Goal: Entertainment & Leisure: Browse casually

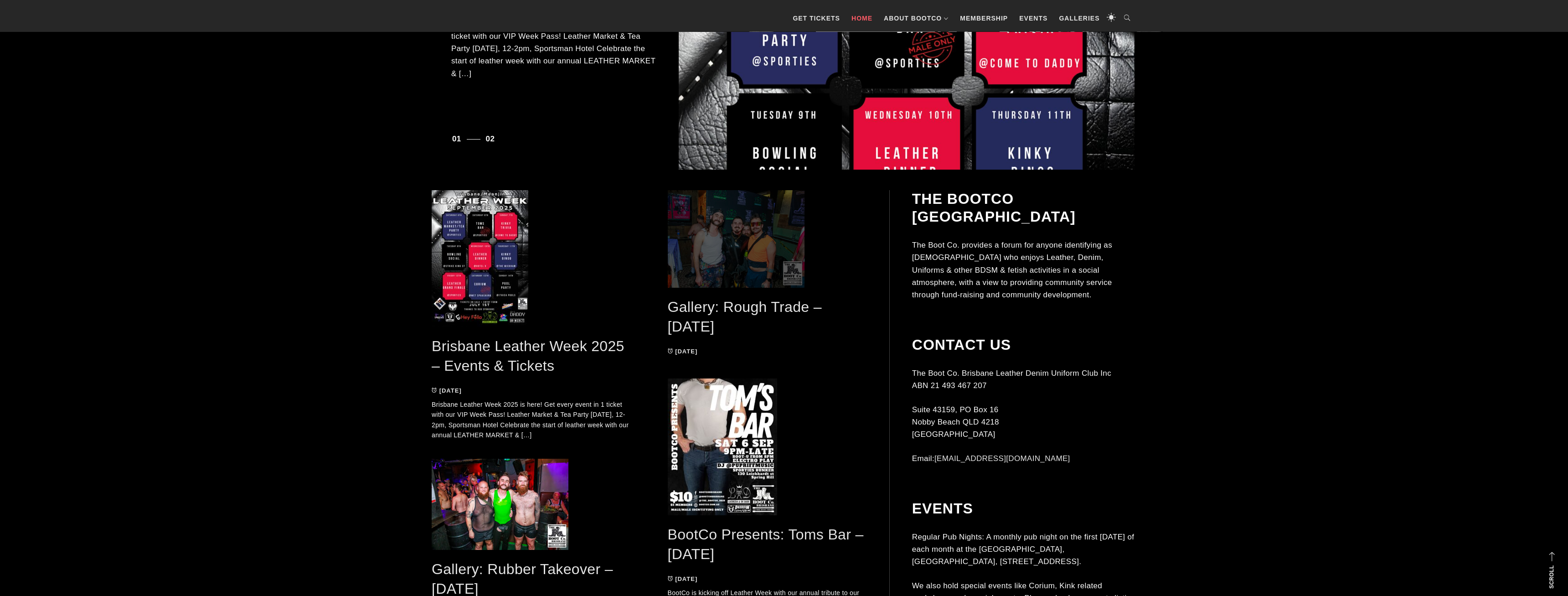
scroll to position [465, 0]
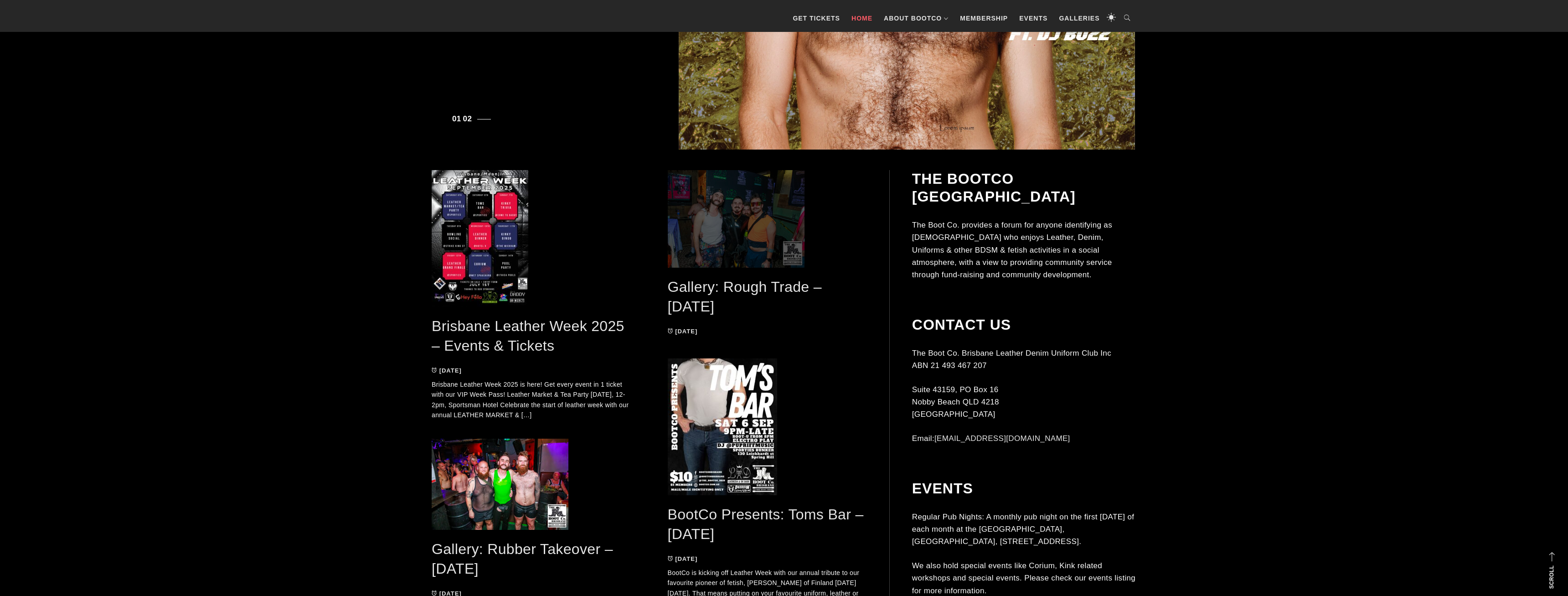
click at [748, 227] on span at bounding box center [767, 219] width 200 height 98
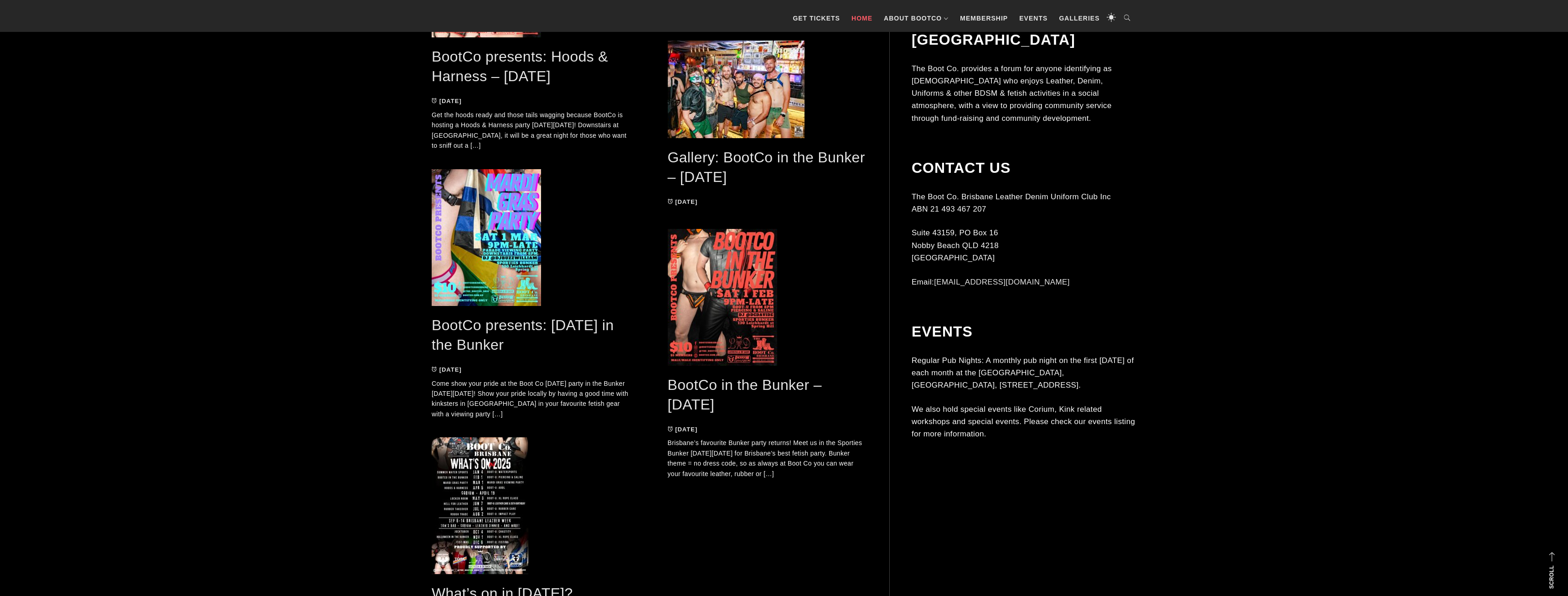
scroll to position [2569, 0]
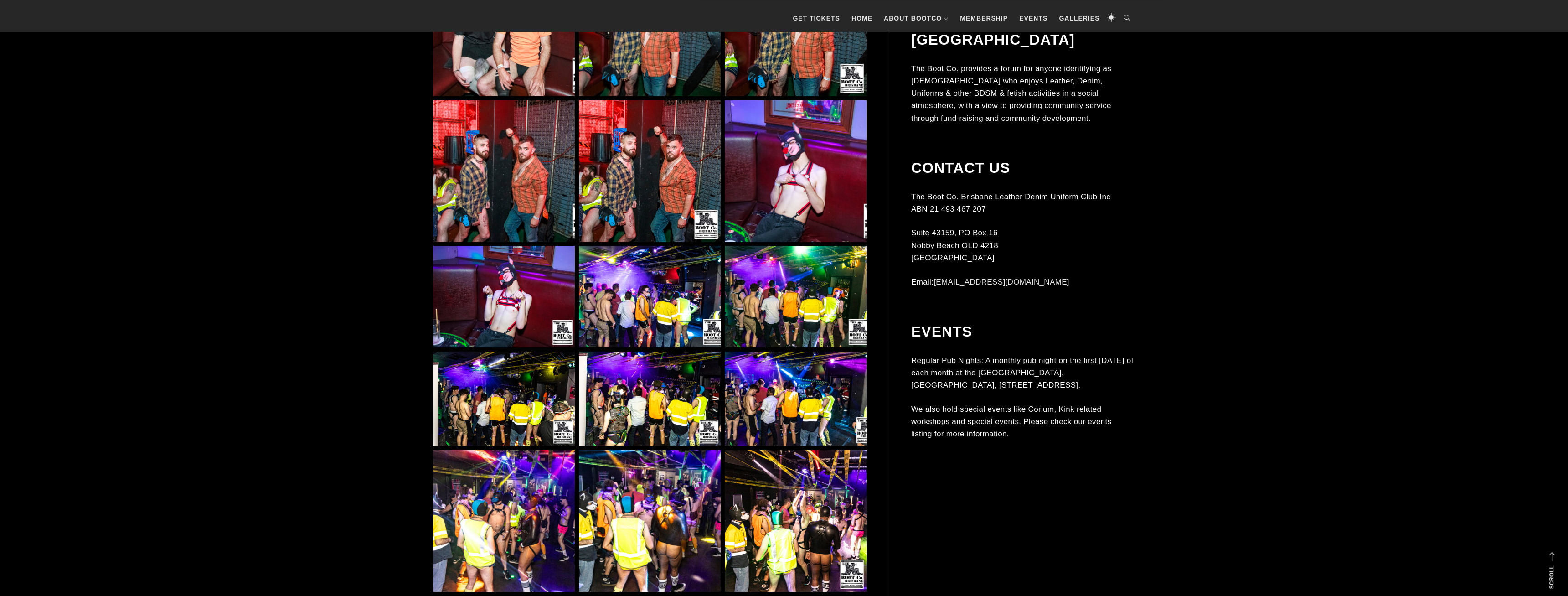
scroll to position [6097, 0]
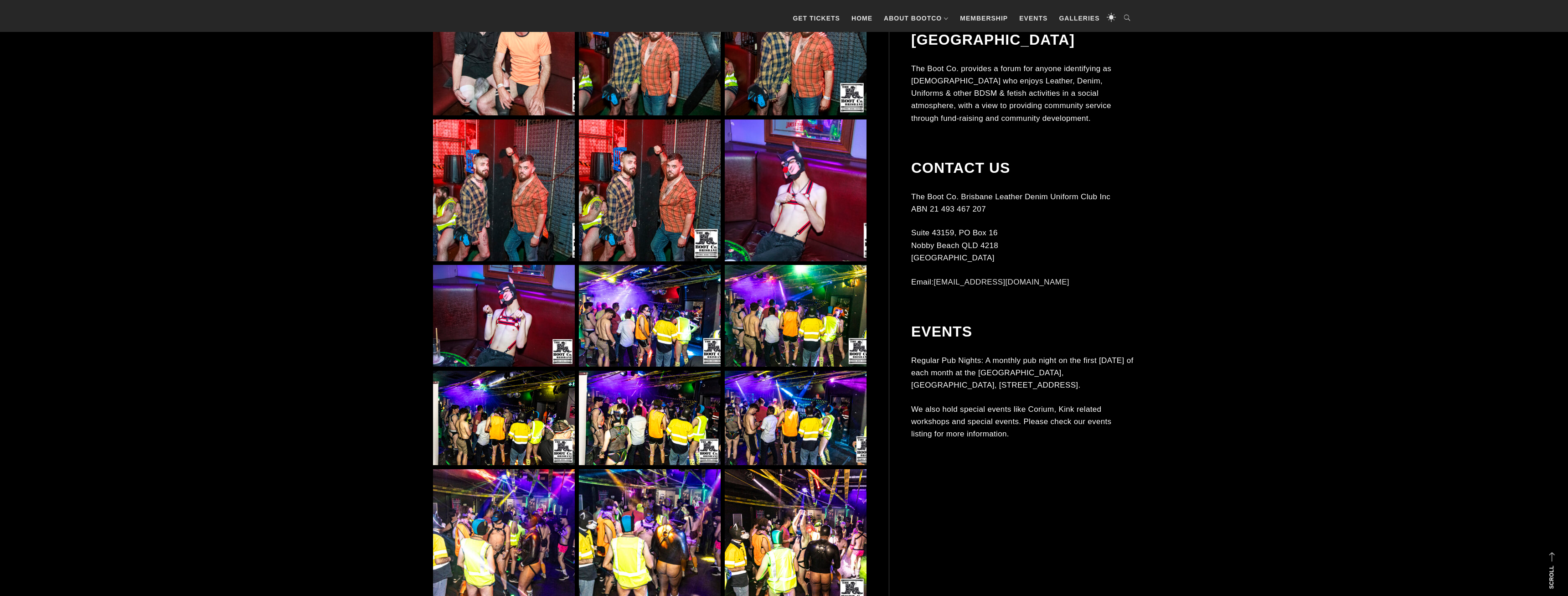
click at [548, 296] on img at bounding box center [503, 316] width 142 height 102
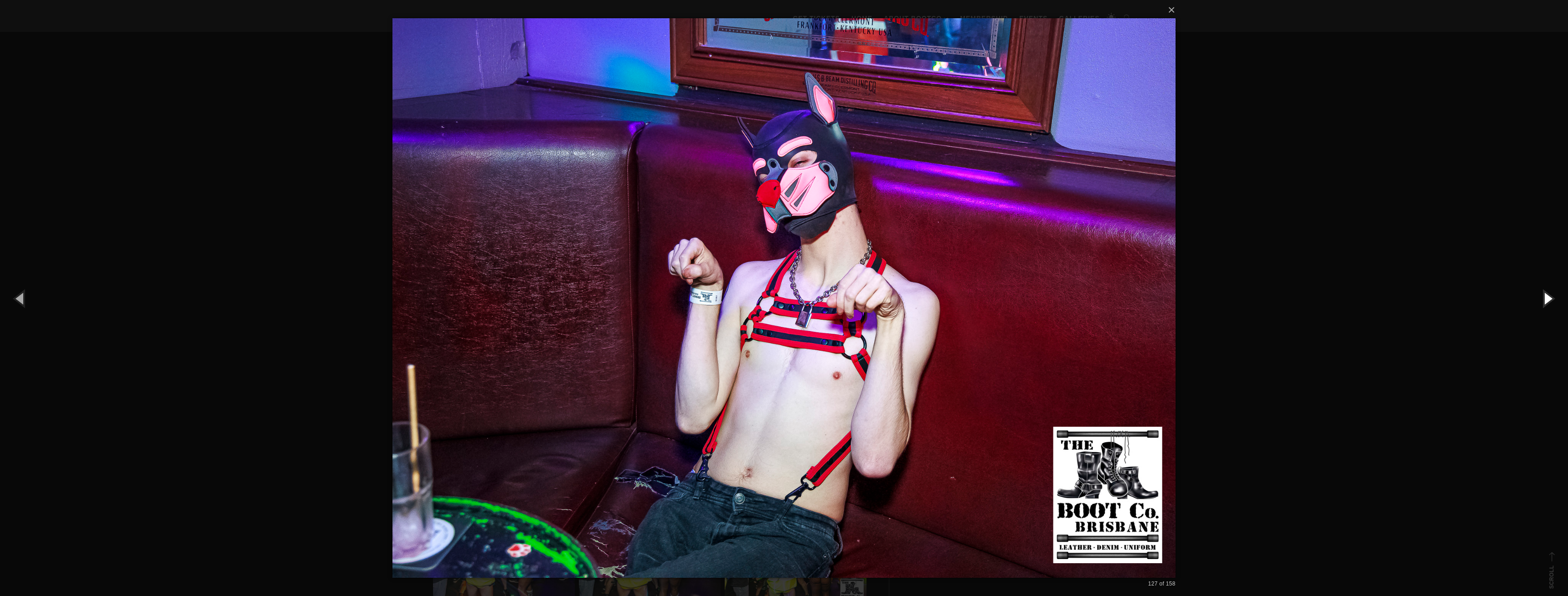
click at [1544, 296] on button "button" at bounding box center [1547, 298] width 41 height 50
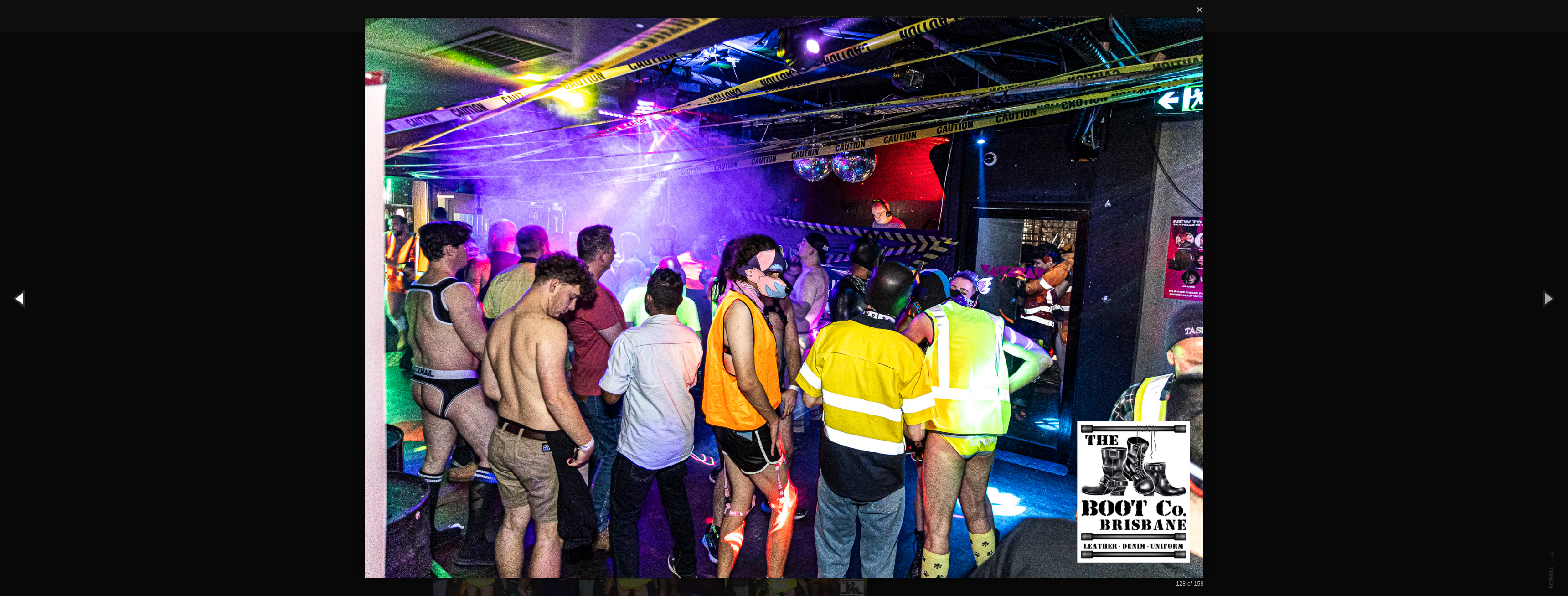
click at [25, 307] on button "button" at bounding box center [20, 298] width 41 height 50
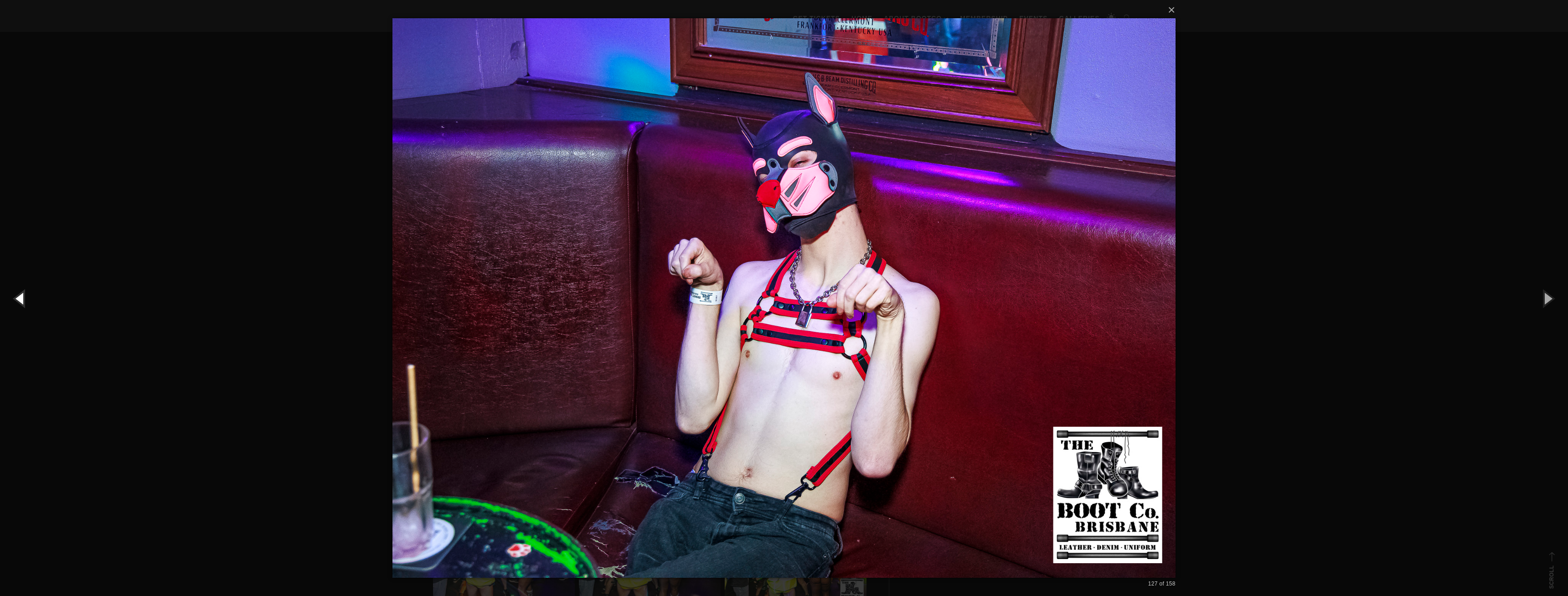
click at [25, 307] on button "button" at bounding box center [20, 298] width 41 height 50
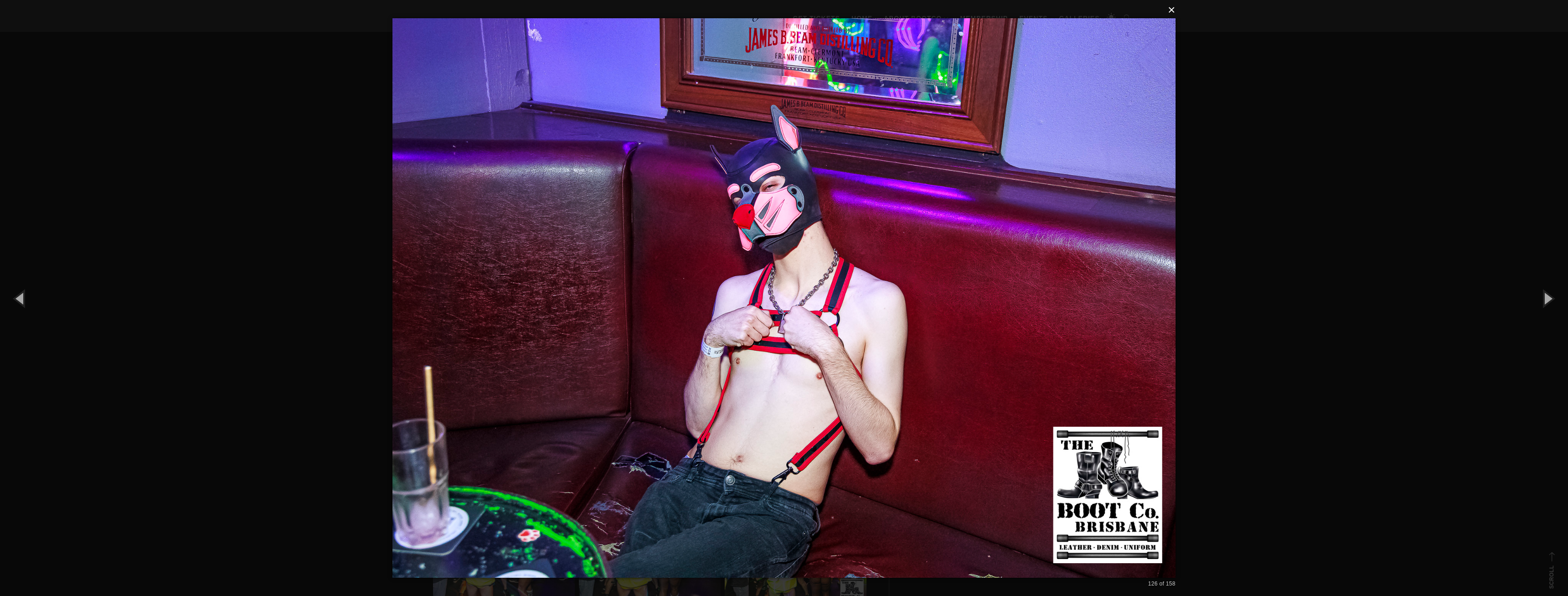
click at [1168, 18] on button "×" at bounding box center [786, 10] width 783 height 20
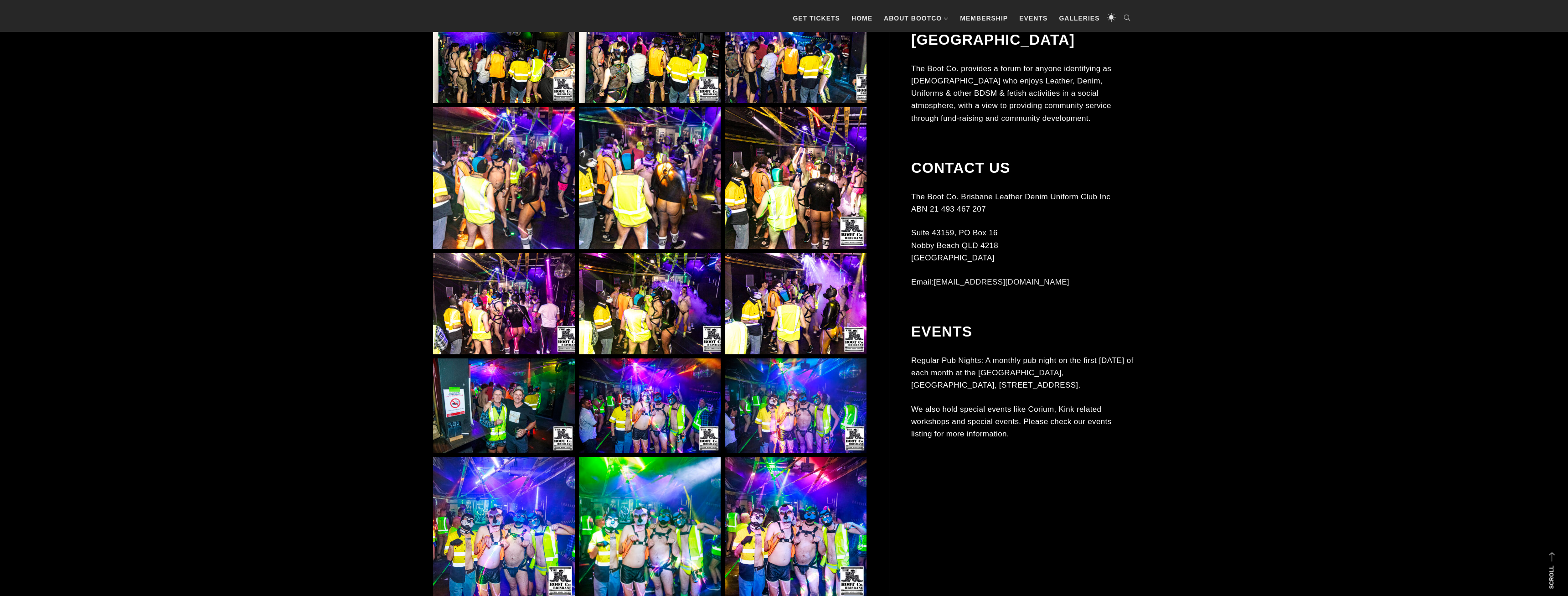
scroll to position [6469, 0]
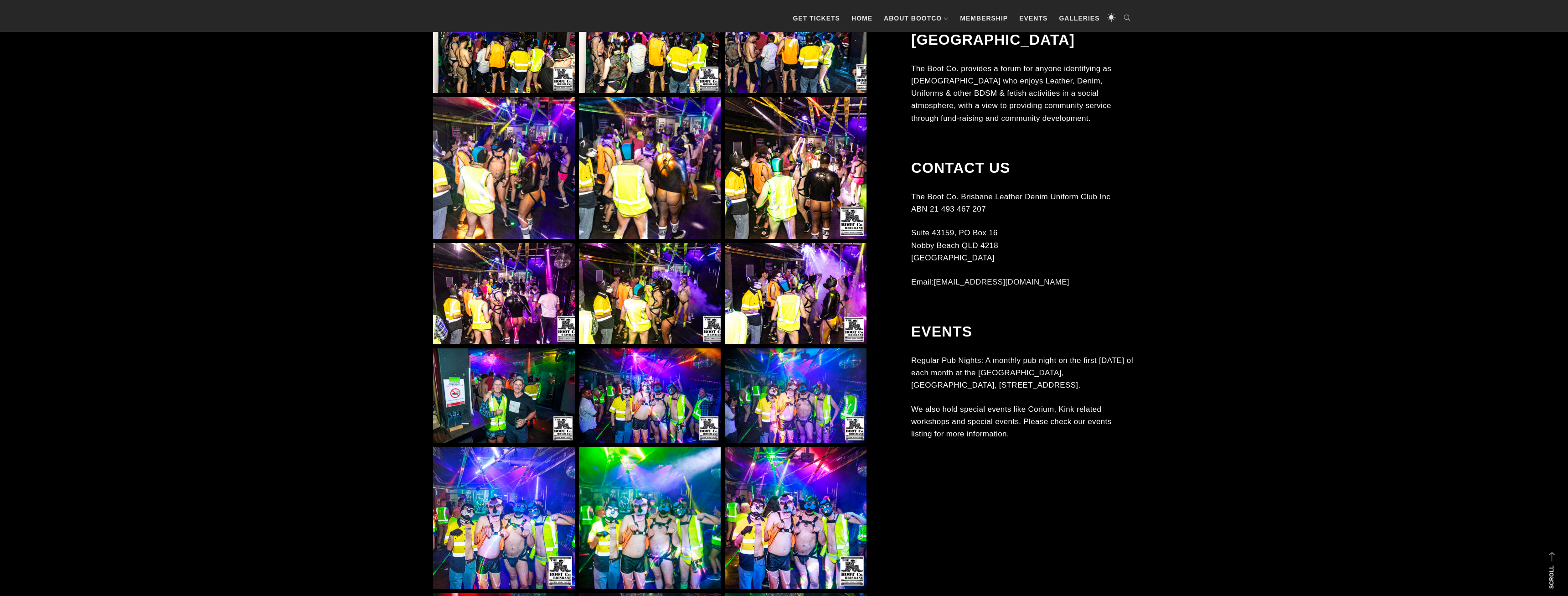
click at [782, 163] on img at bounding box center [796, 167] width 142 height 142
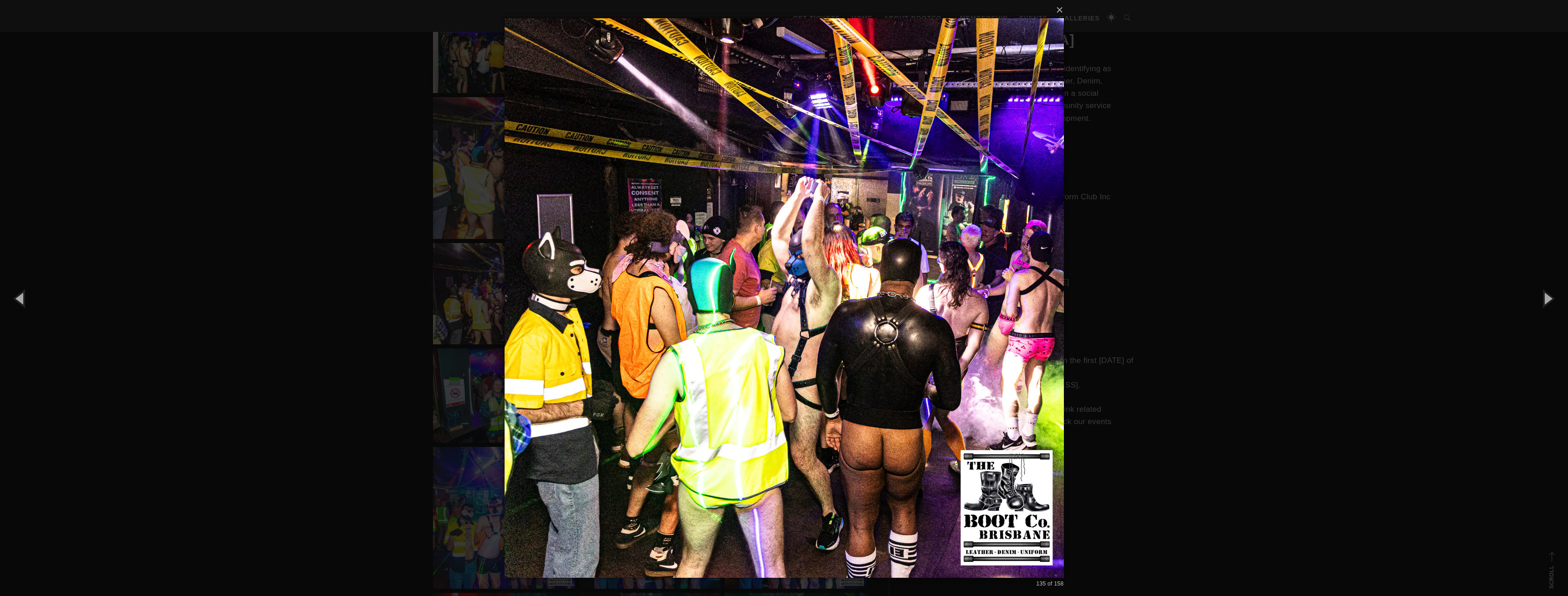
click at [344, 122] on div "× 135 of 158 Loading..." at bounding box center [784, 298] width 1568 height 596
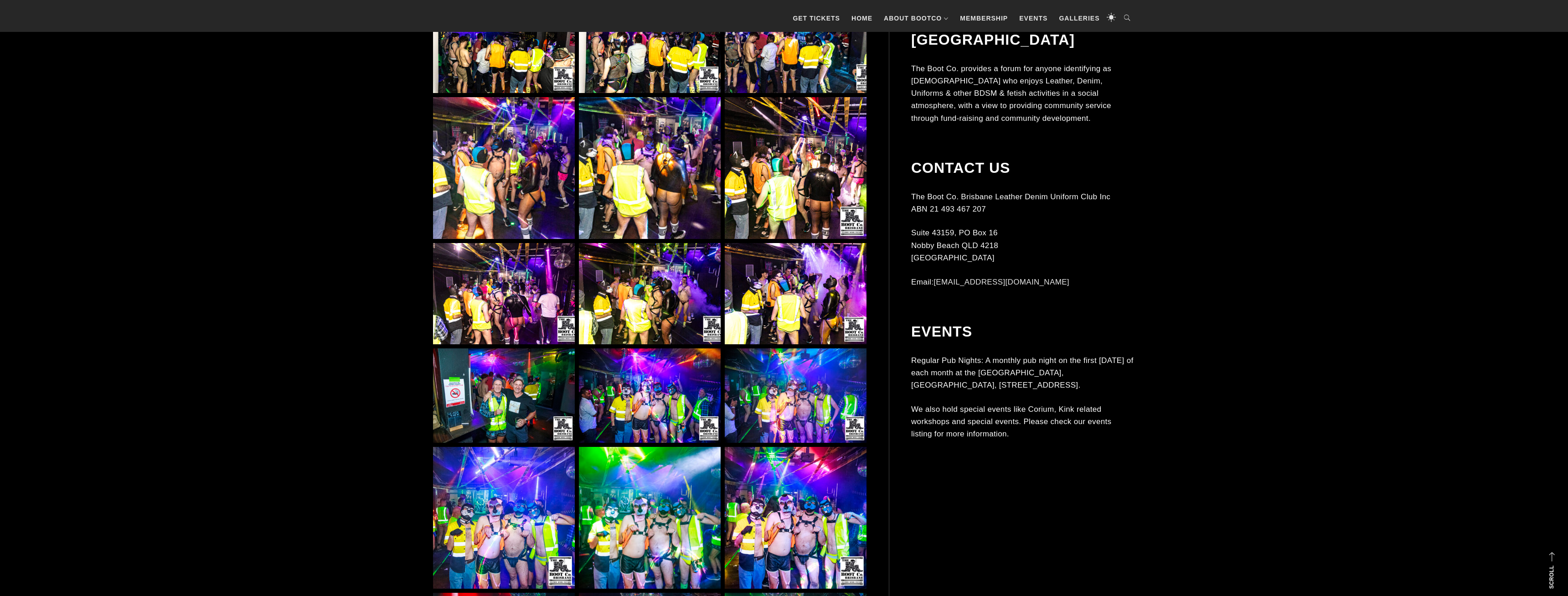
click at [452, 272] on img at bounding box center [503, 293] width 142 height 102
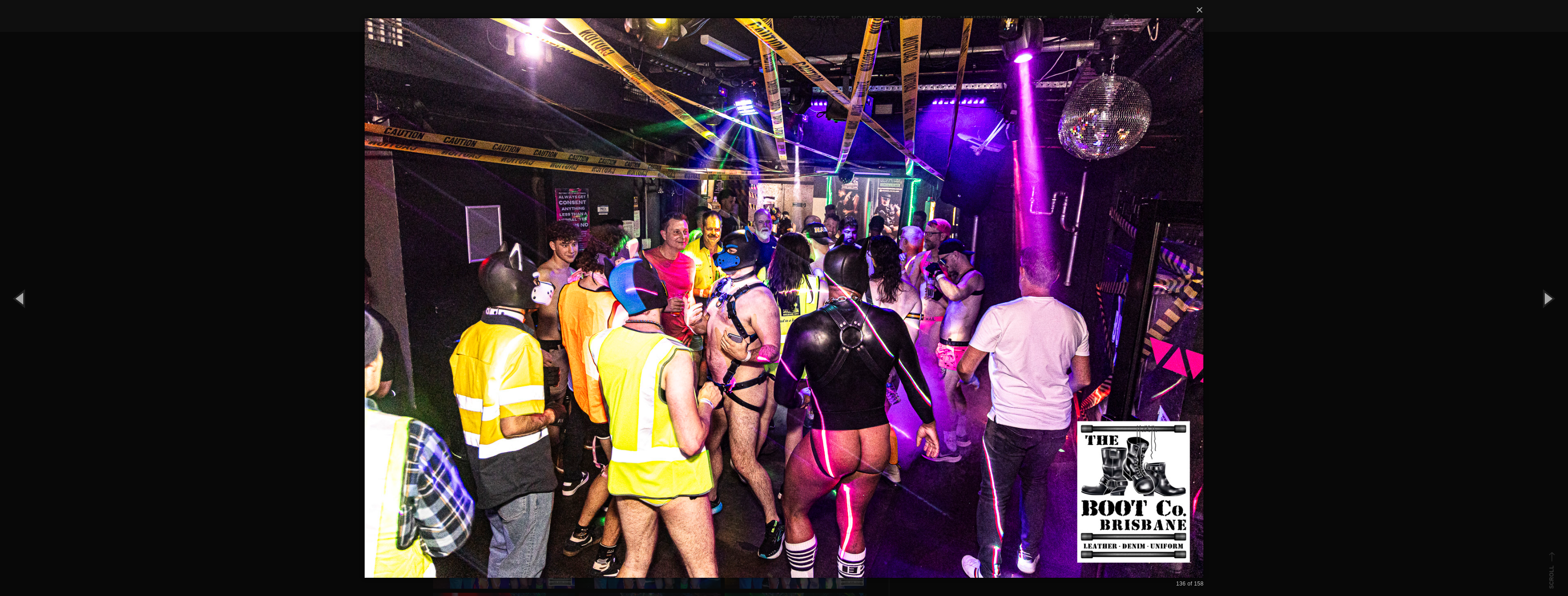
click at [259, 199] on div "× 136 of 158 Loading..." at bounding box center [784, 298] width 1568 height 596
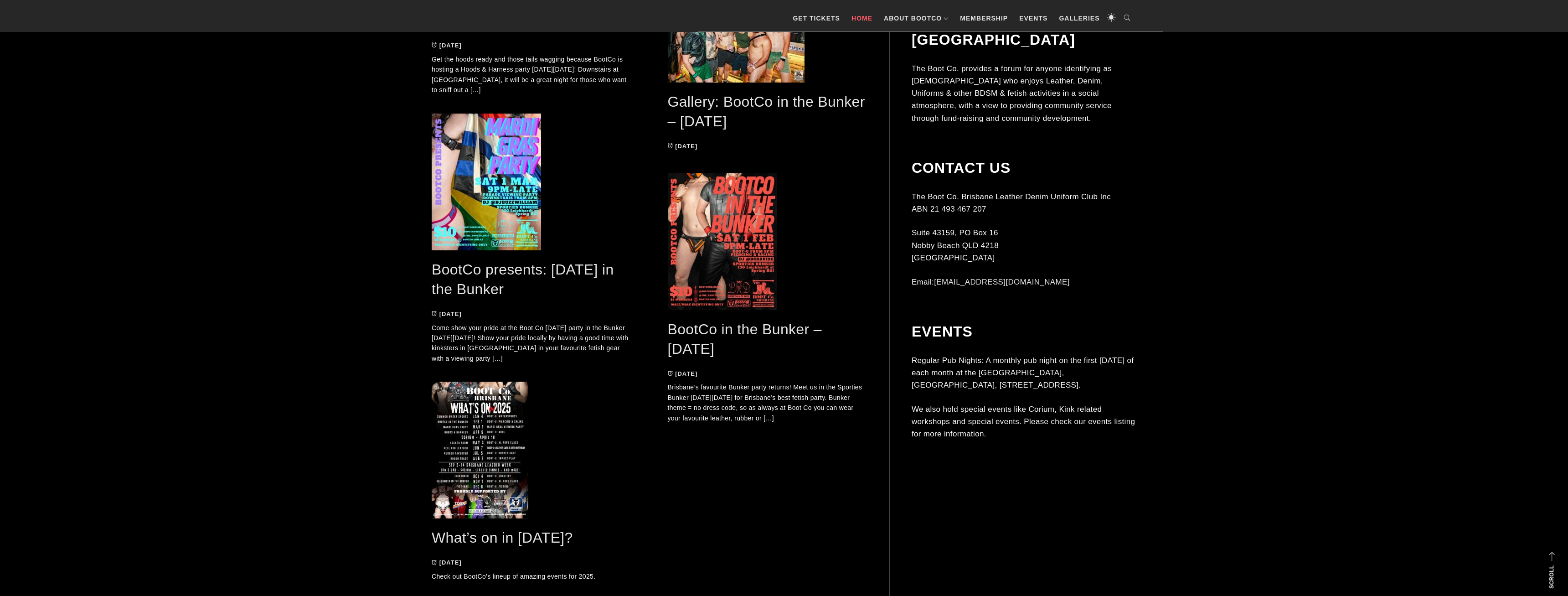
scroll to position [2569, 0]
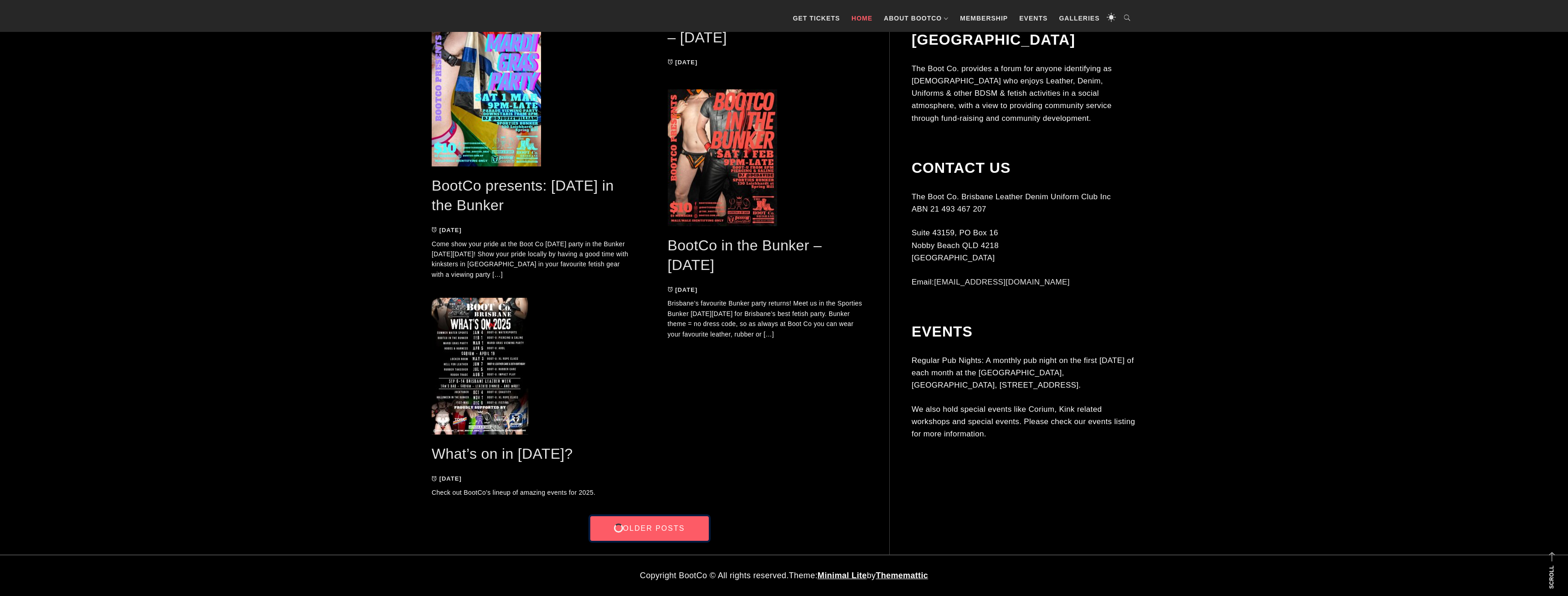
click at [652, 521] on link "Older Posts" at bounding box center [650, 528] width 119 height 25
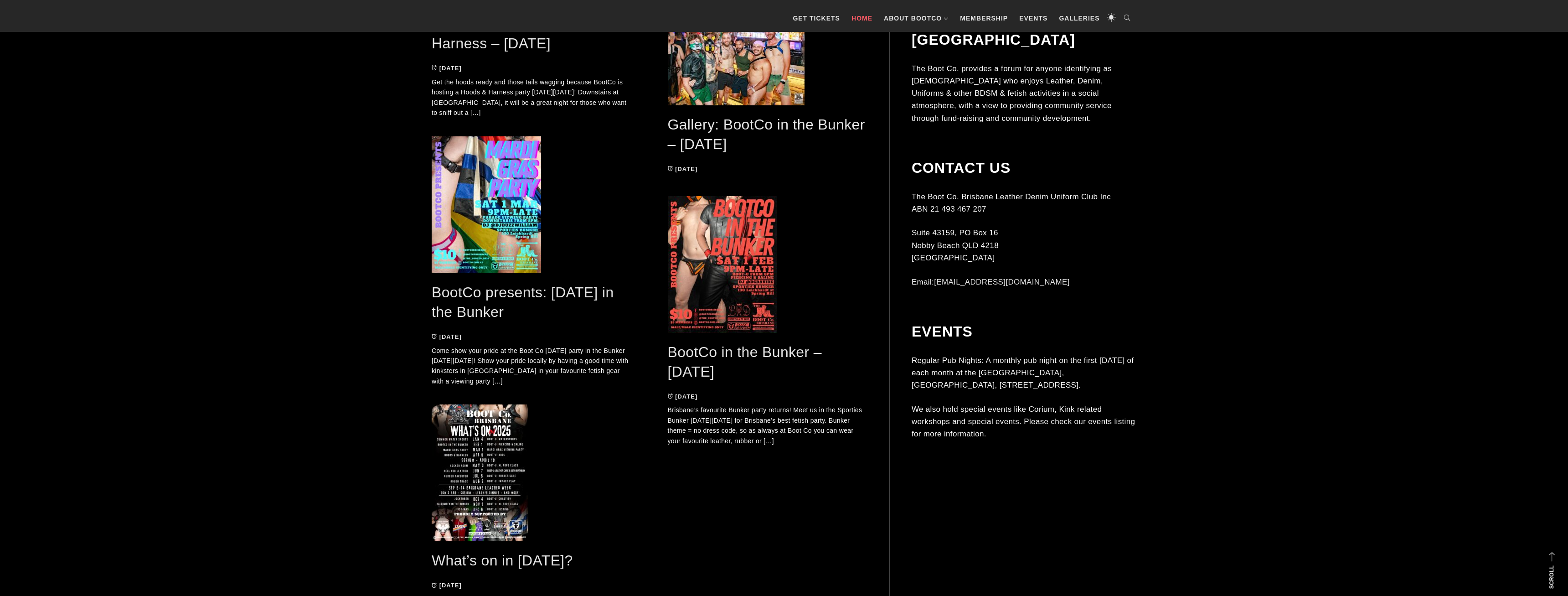
scroll to position [2569, 0]
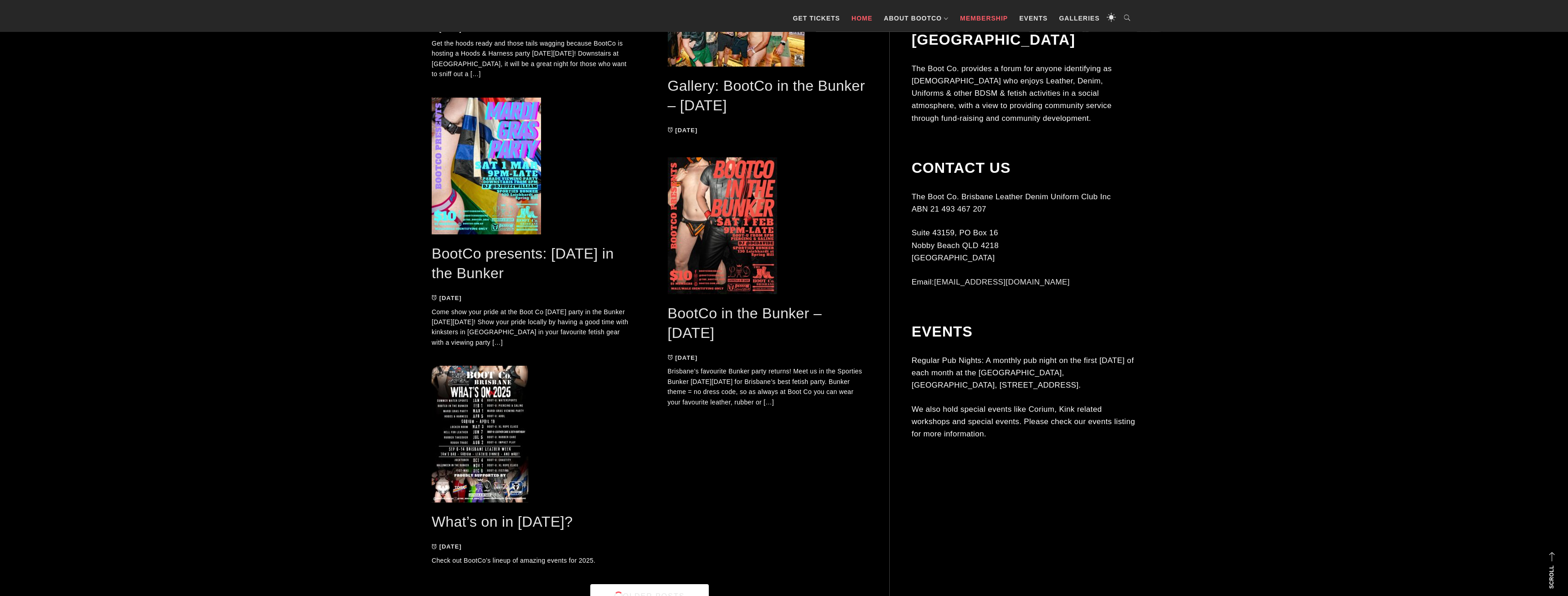
scroll to position [2476, 0]
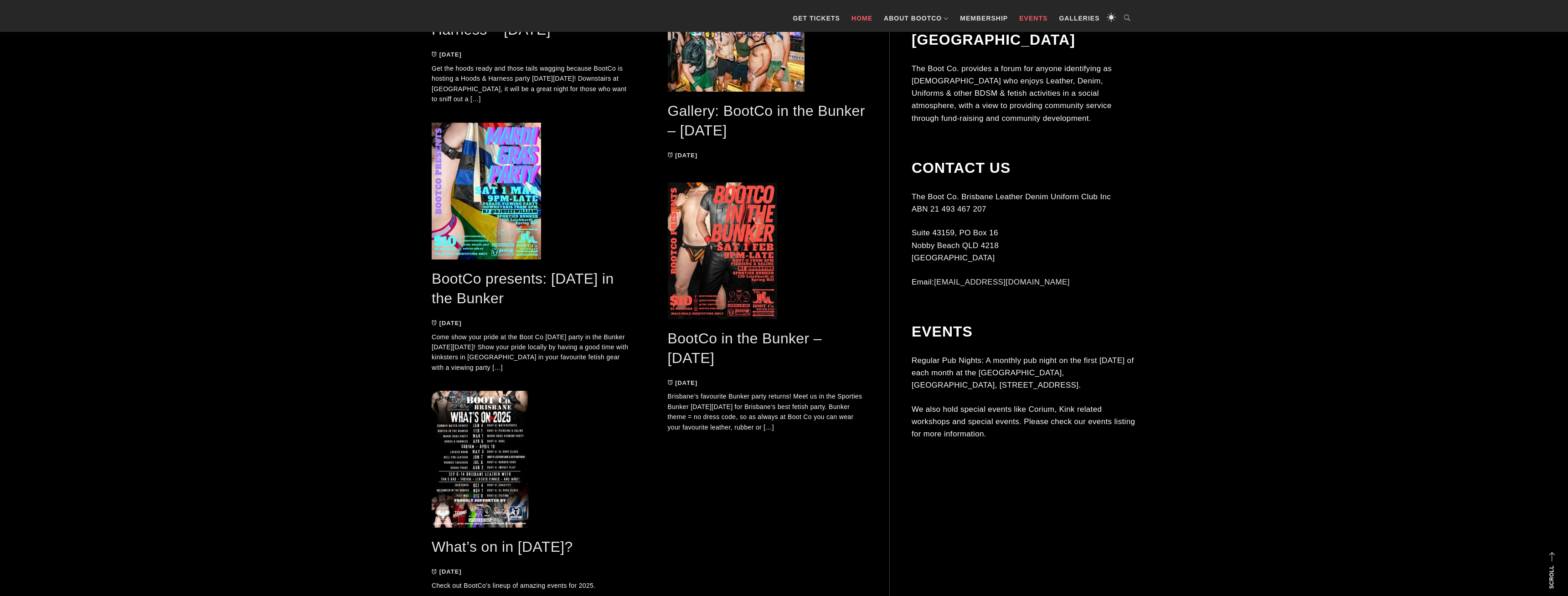
click at [1023, 16] on link "Events" at bounding box center [1033, 18] width 38 height 27
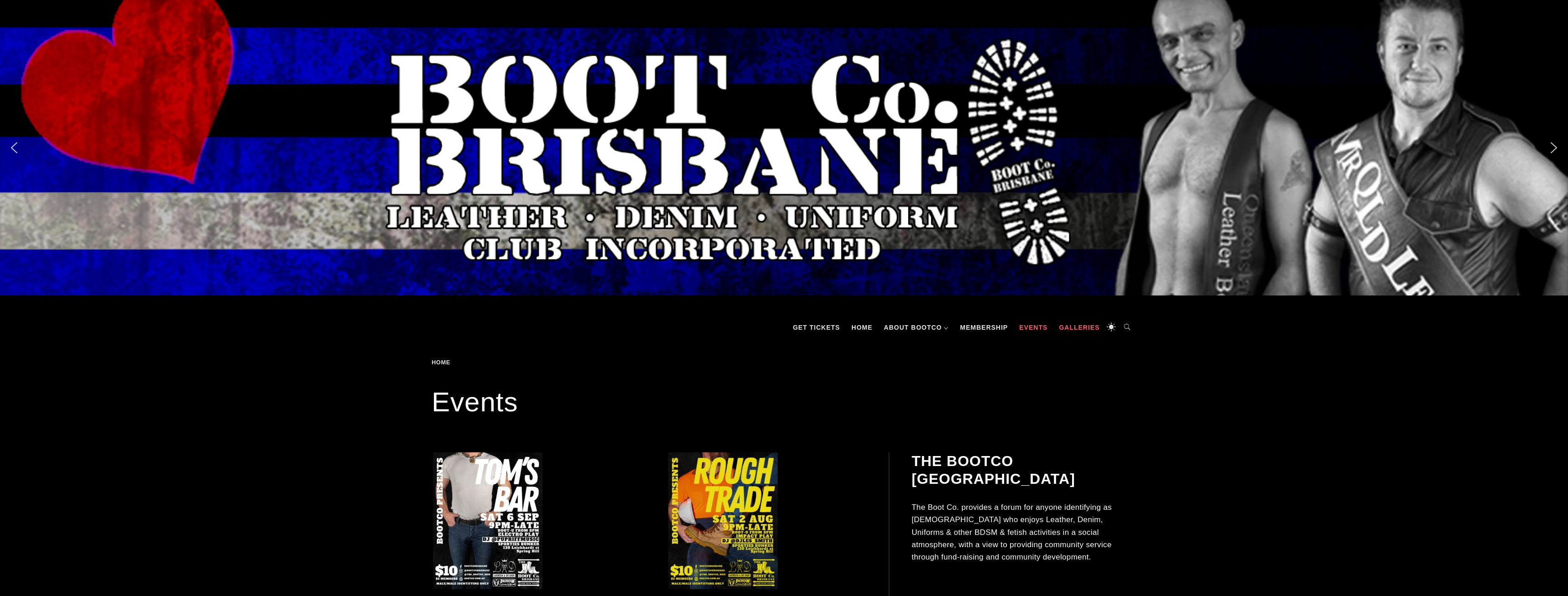
click at [1077, 333] on link "Galleries" at bounding box center [1079, 327] width 50 height 27
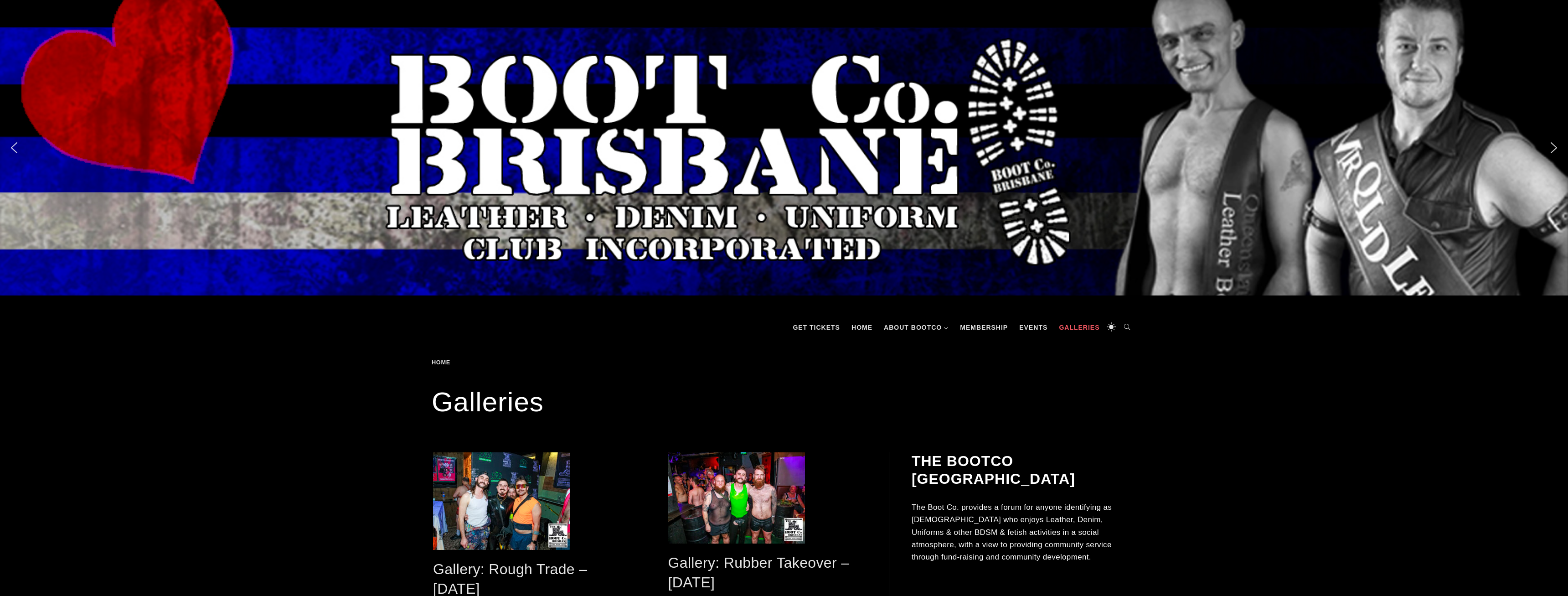
click at [1113, 326] on icon at bounding box center [1110, 327] width 9 height 16
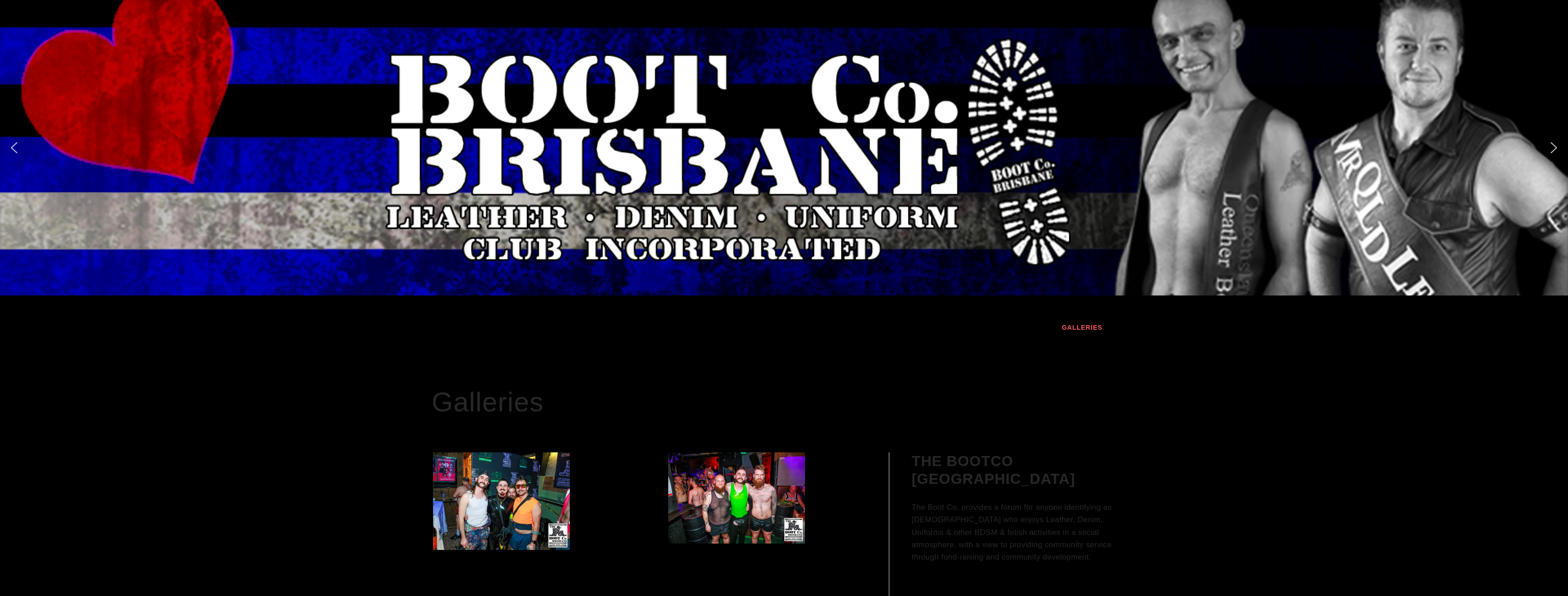
click at [1090, 330] on link "Galleries" at bounding box center [1082, 327] width 50 height 27
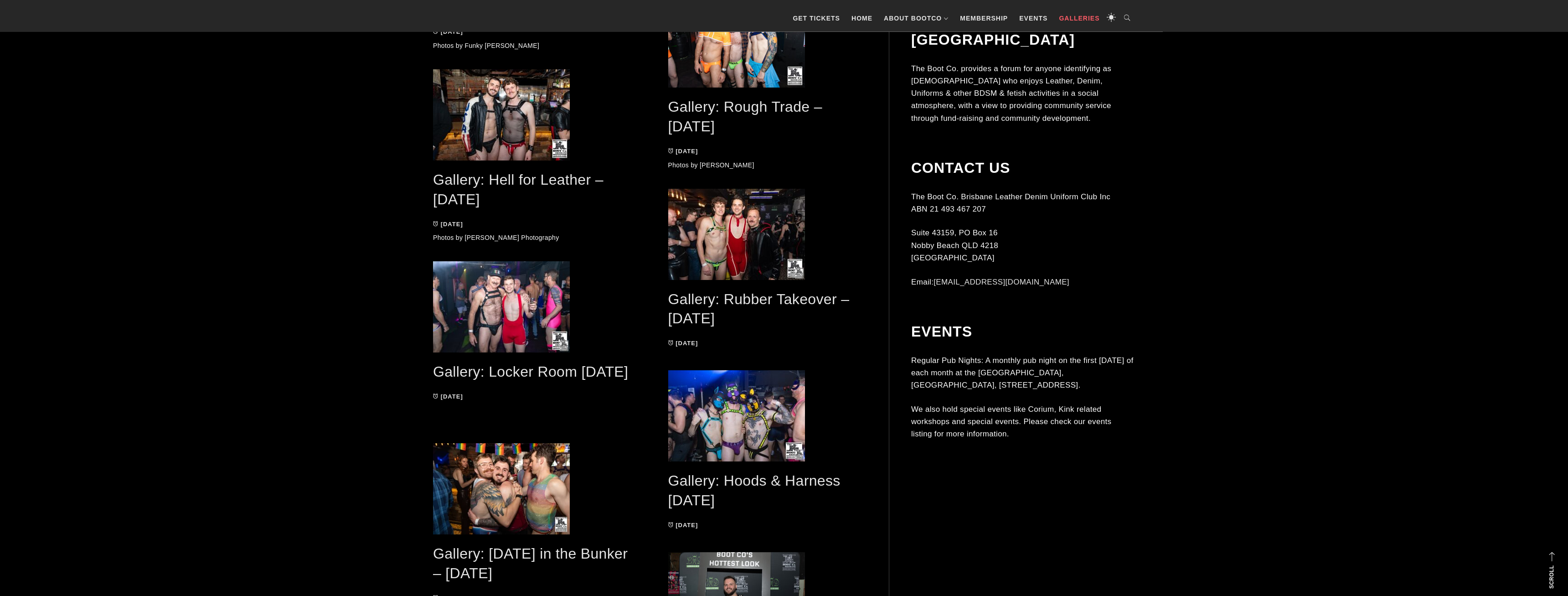
scroll to position [1522, 0]
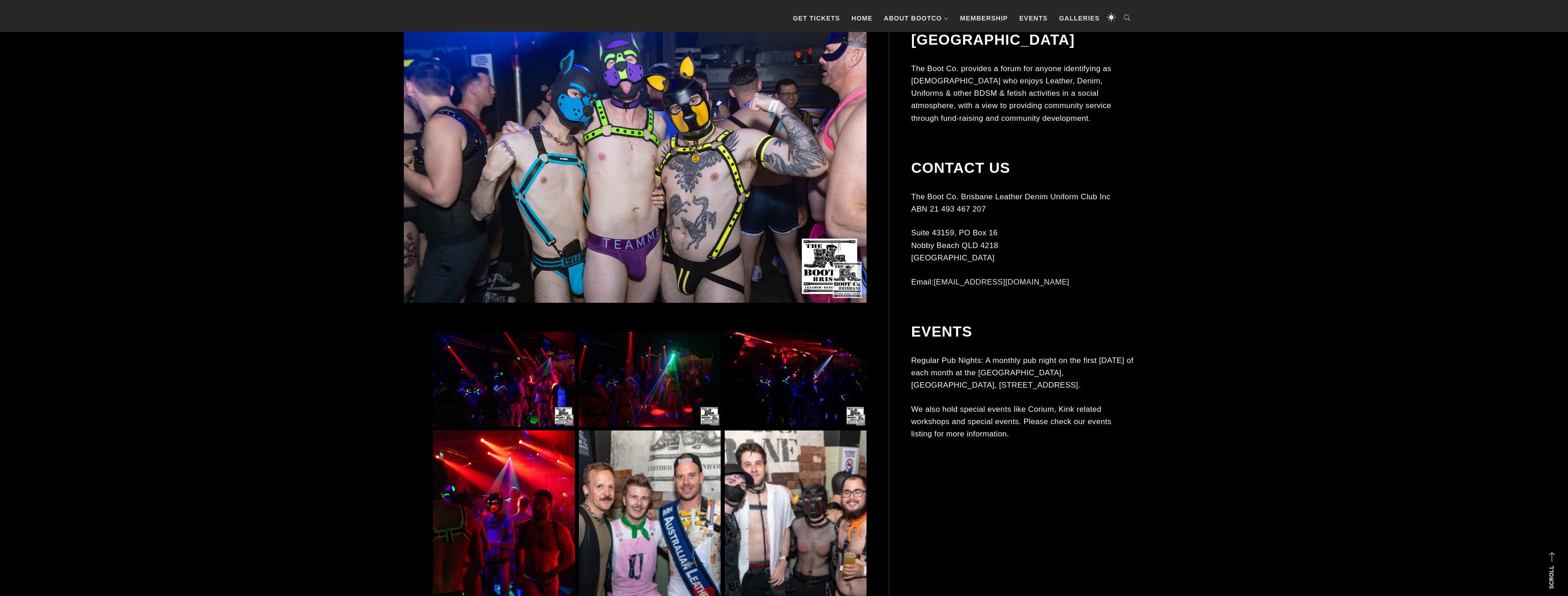
scroll to position [418, 0]
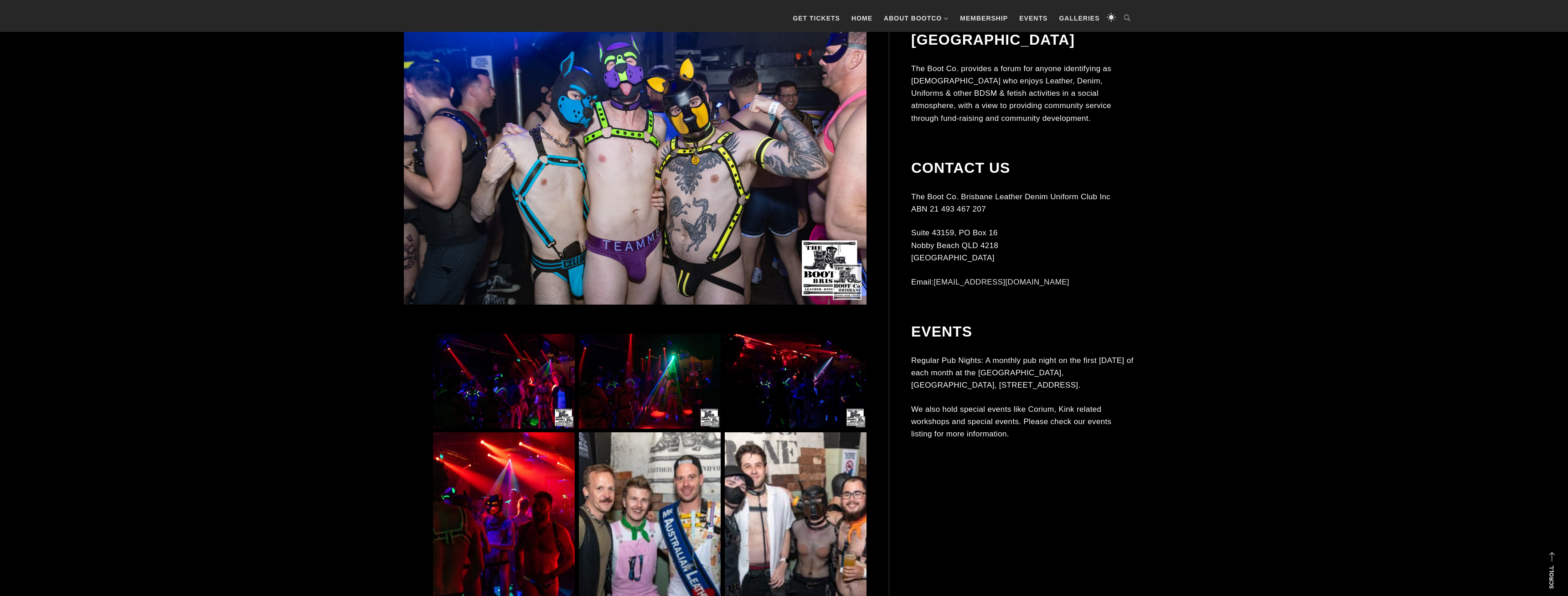
click at [714, 167] on img at bounding box center [635, 150] width 462 height 308
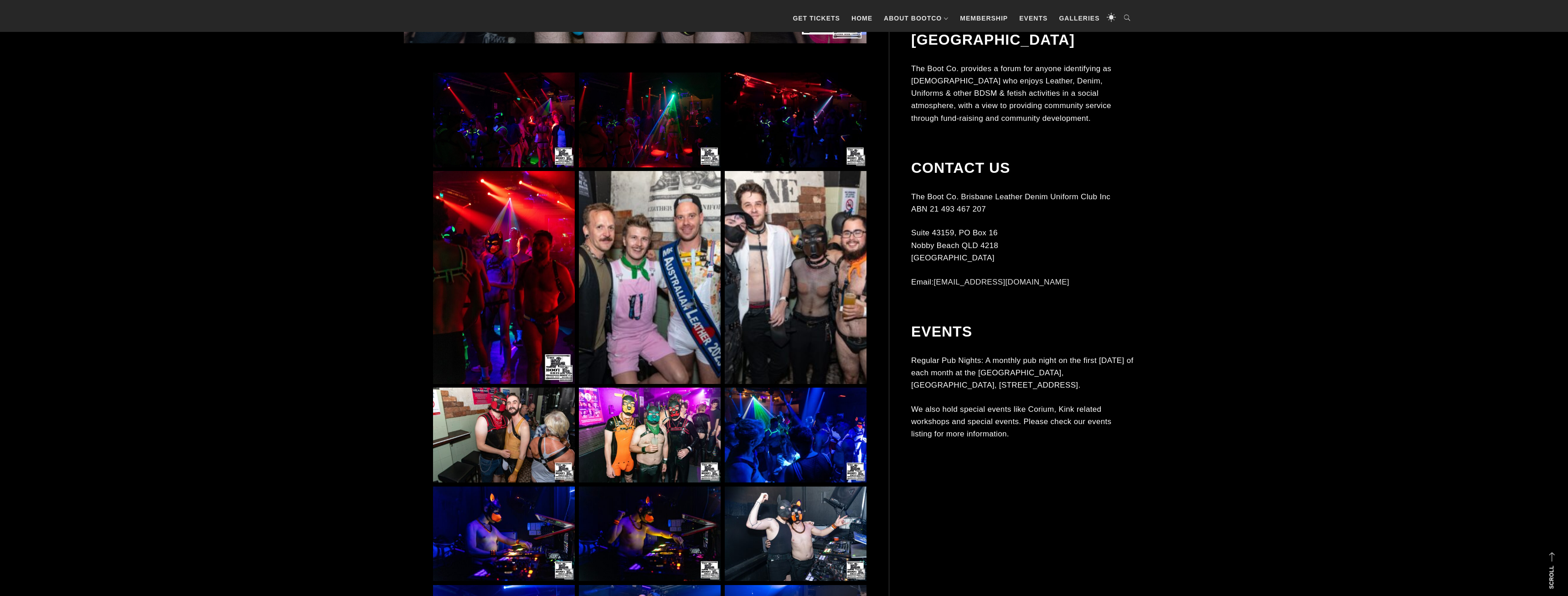
scroll to position [697, 0]
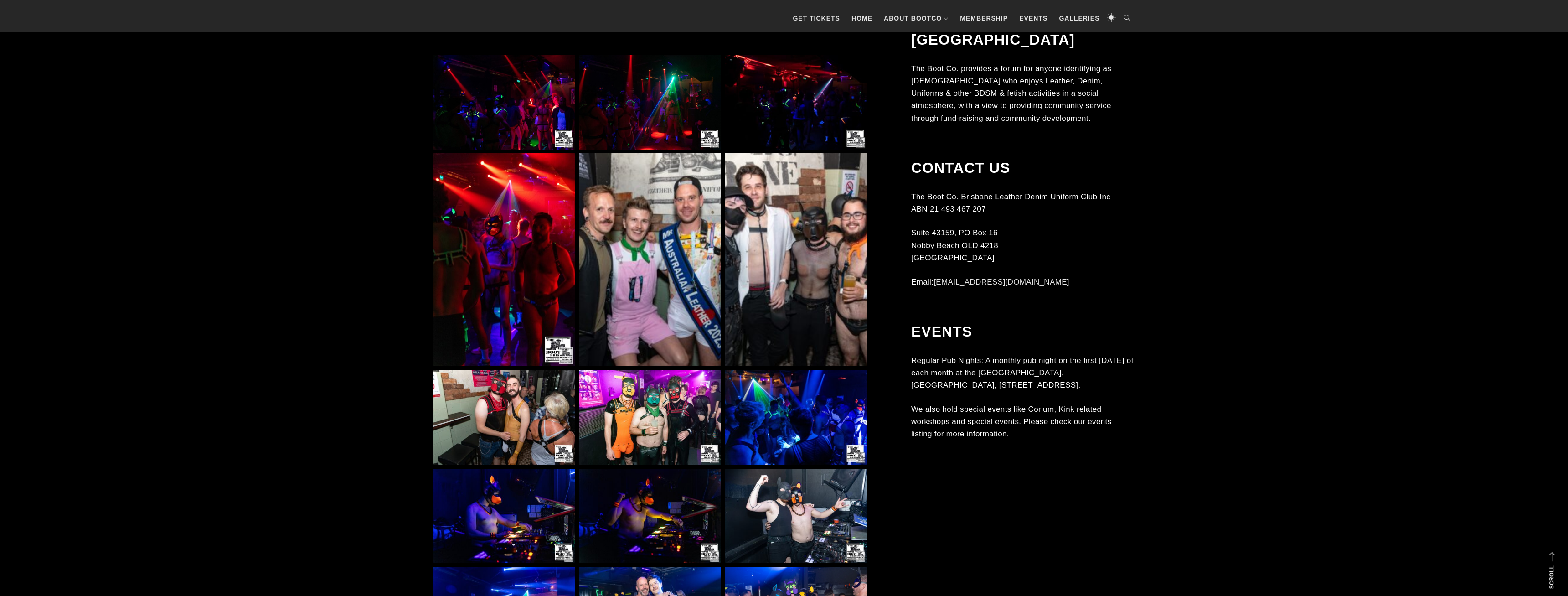
click at [481, 206] on img at bounding box center [503, 260] width 142 height 213
click at [514, 237] on img at bounding box center [503, 260] width 142 height 213
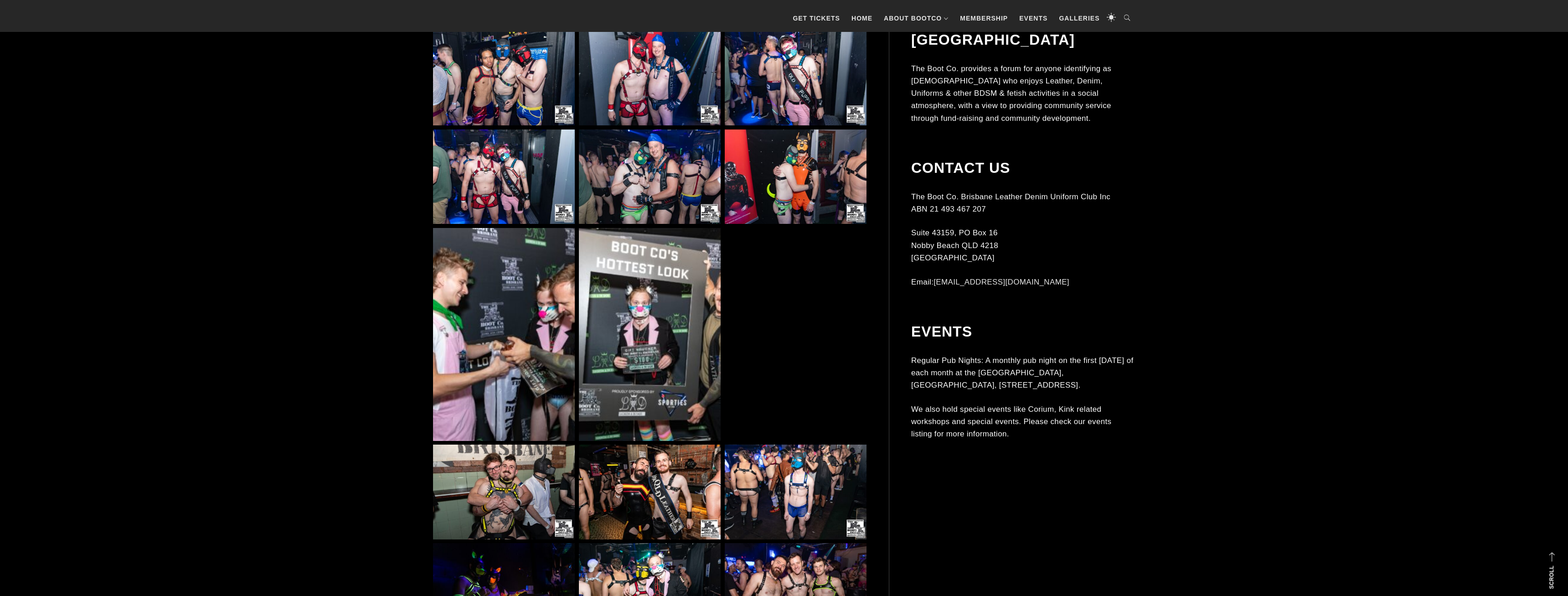
scroll to position [1766, 0]
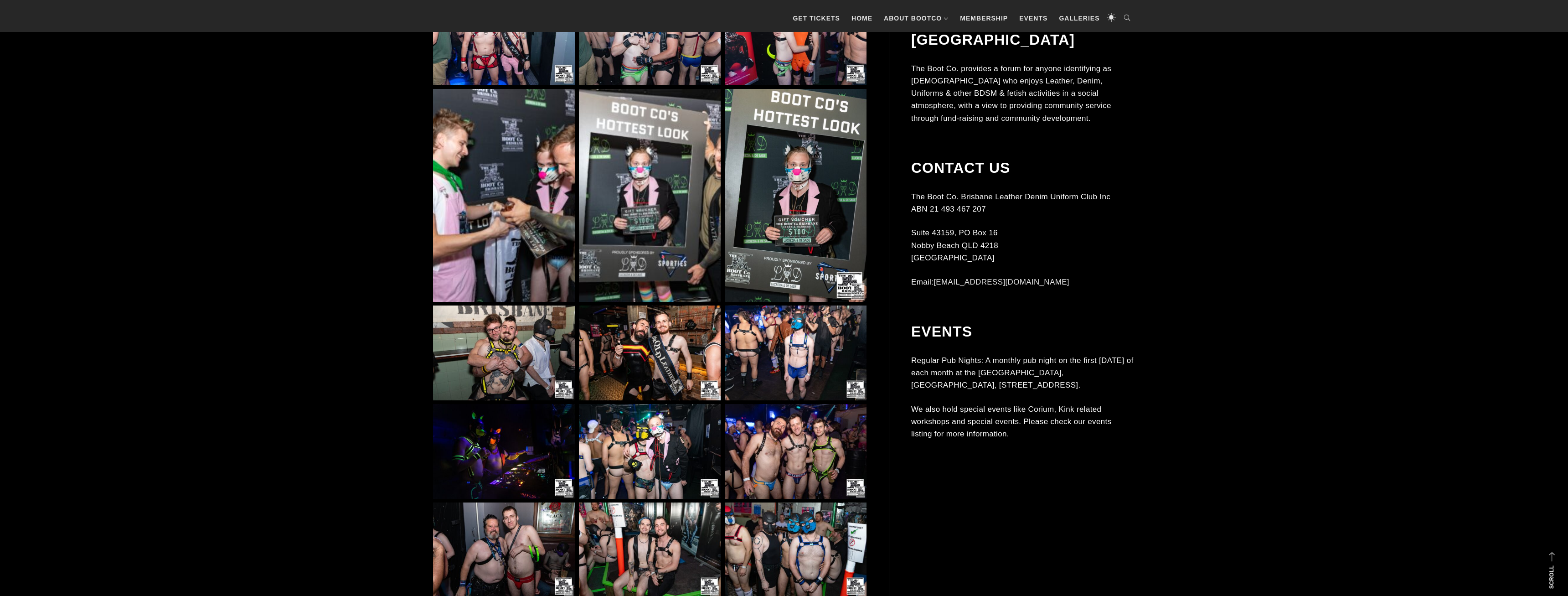
click at [832, 435] on img at bounding box center [796, 451] width 142 height 95
click at [790, 445] on img at bounding box center [796, 451] width 142 height 95
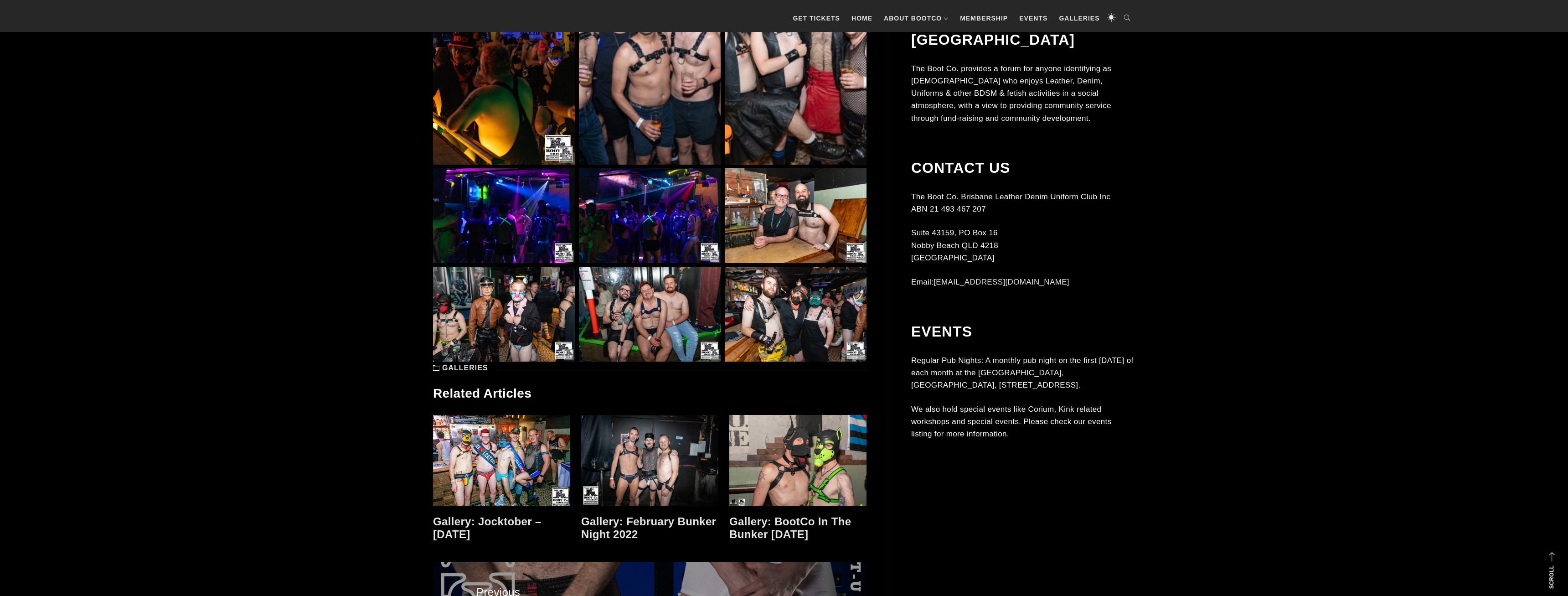
scroll to position [3022, 0]
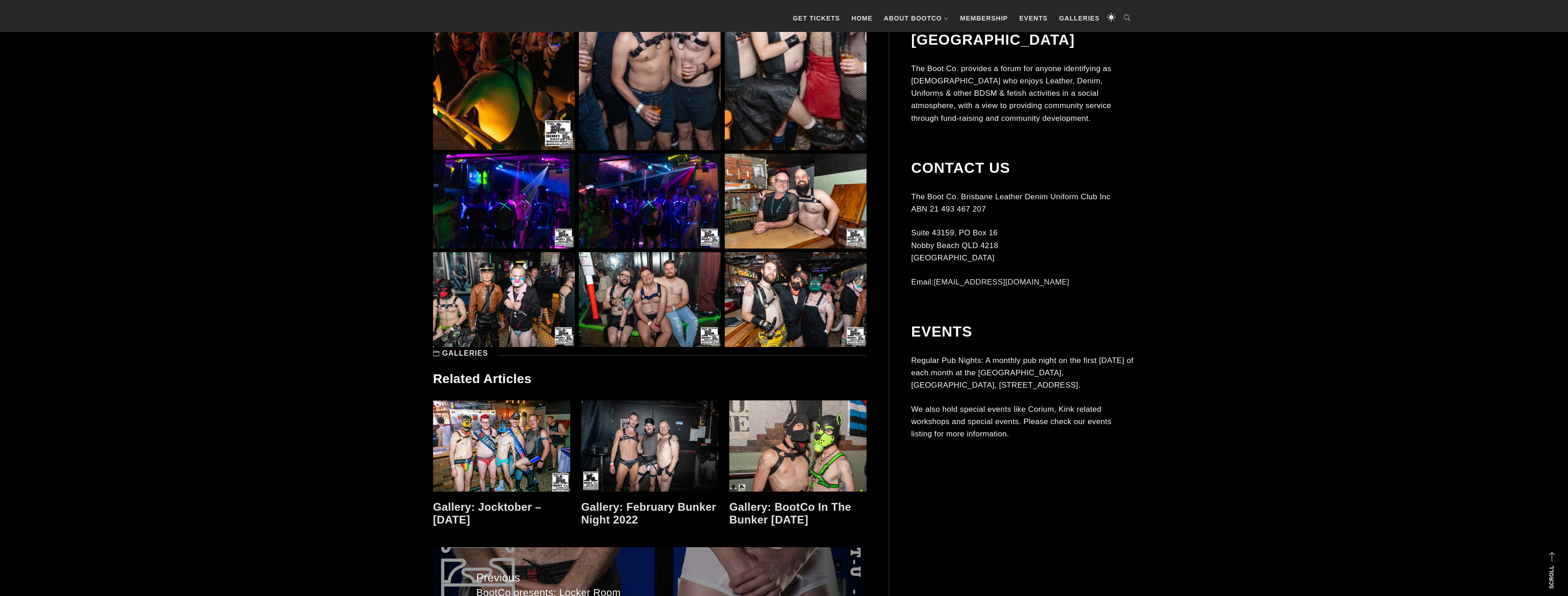
drag, startPoint x: 1304, startPoint y: 412, endPoint x: 1295, endPoint y: 346, distance: 66.6
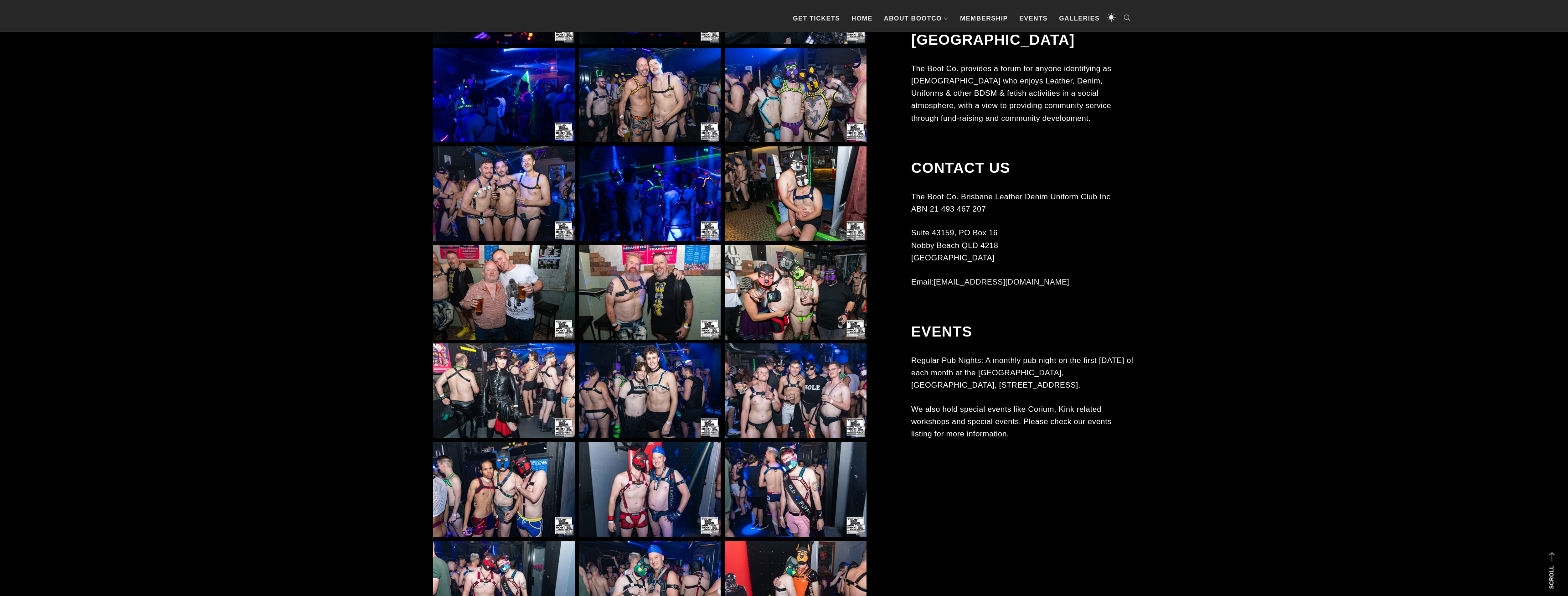
scroll to position [1403, 0]
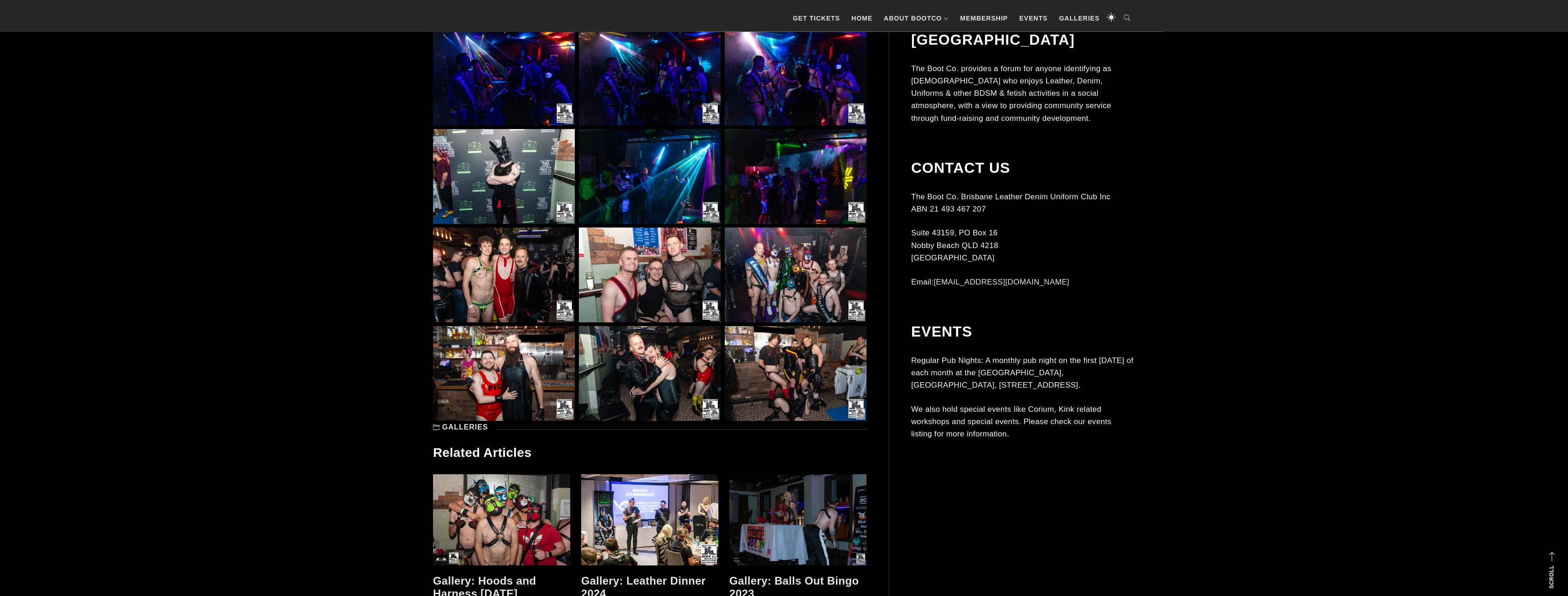
scroll to position [1813, 0]
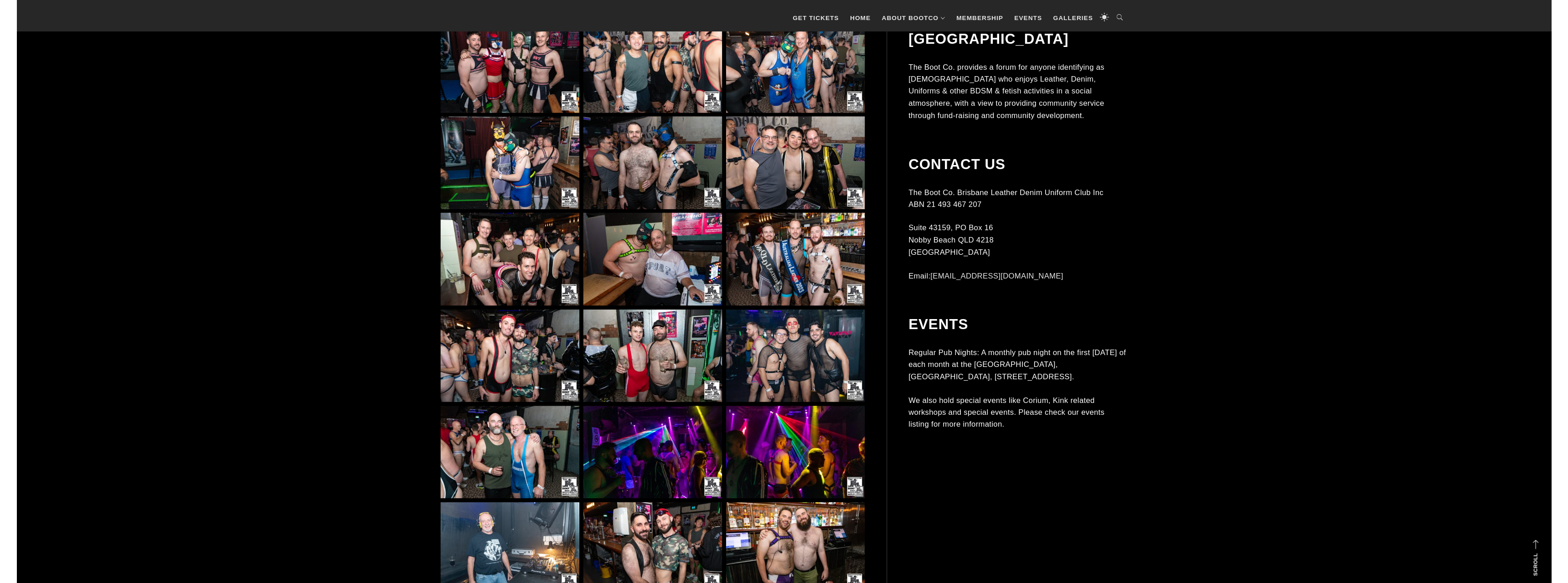
scroll to position [837, 0]
